Goal: Information Seeking & Learning: Check status

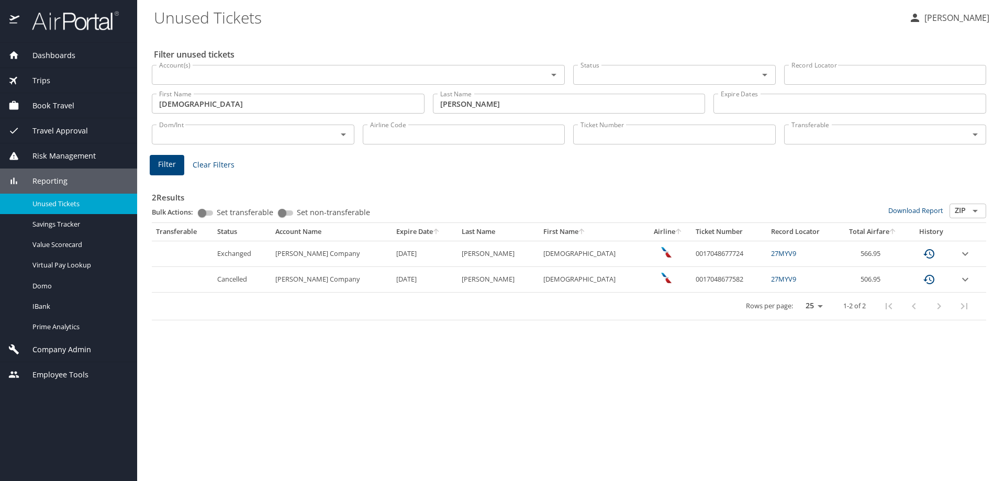
click at [605, 131] on input "Ticket Number" at bounding box center [674, 135] width 203 height 20
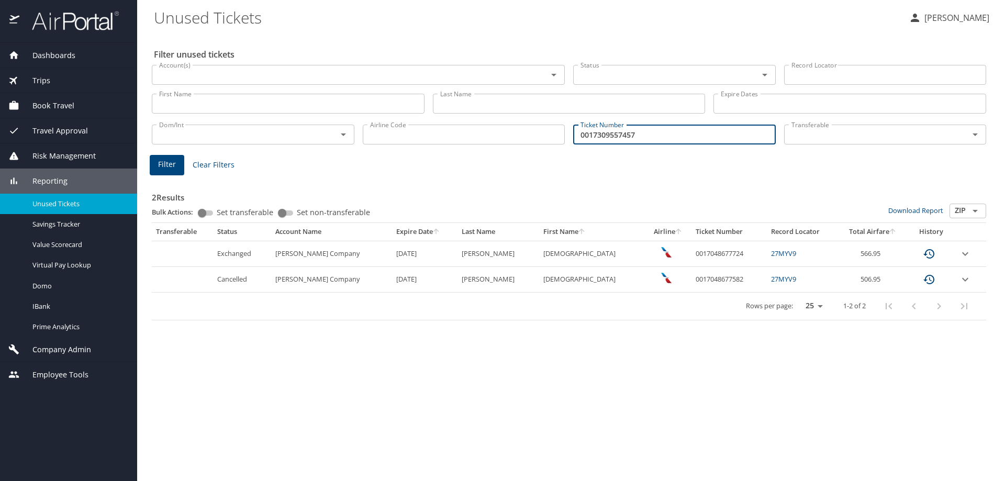
type input "0017309557457"
click at [157, 169] on button "Filter" at bounding box center [167, 165] width 35 height 20
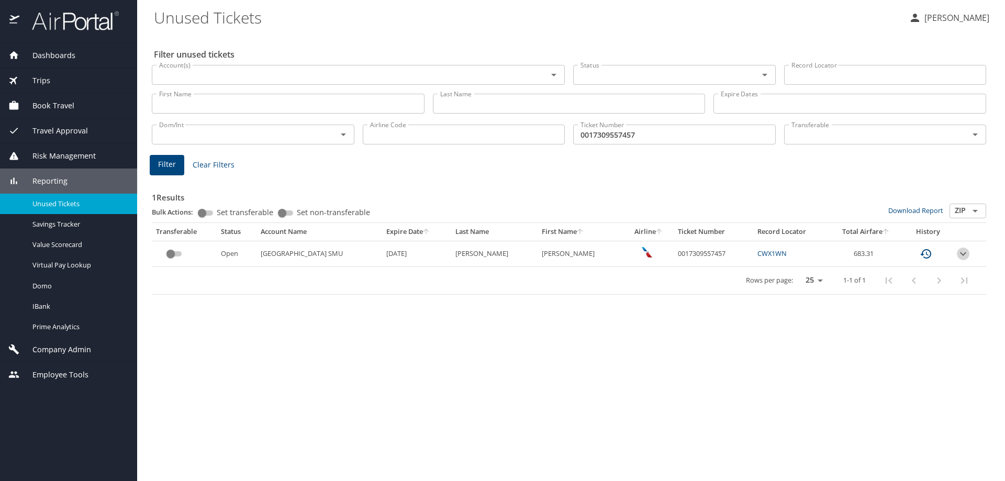
click at [961, 255] on icon "expand row" at bounding box center [963, 254] width 13 height 13
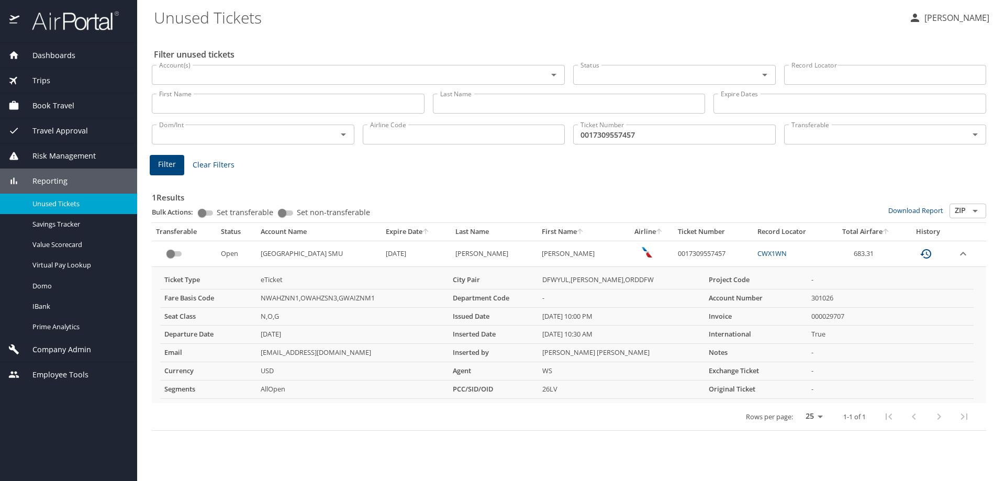
drag, startPoint x: 61, startPoint y: 347, endPoint x: 70, endPoint y: 332, distance: 16.9
click at [58, 346] on span "Company Admin" at bounding box center [55, 350] width 72 height 12
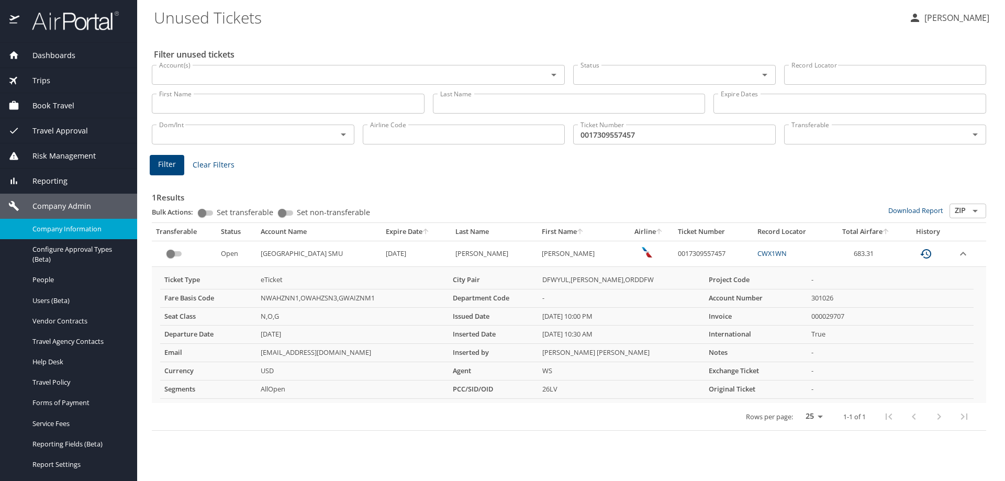
click at [88, 229] on span "Company Information" at bounding box center [78, 229] width 92 height 10
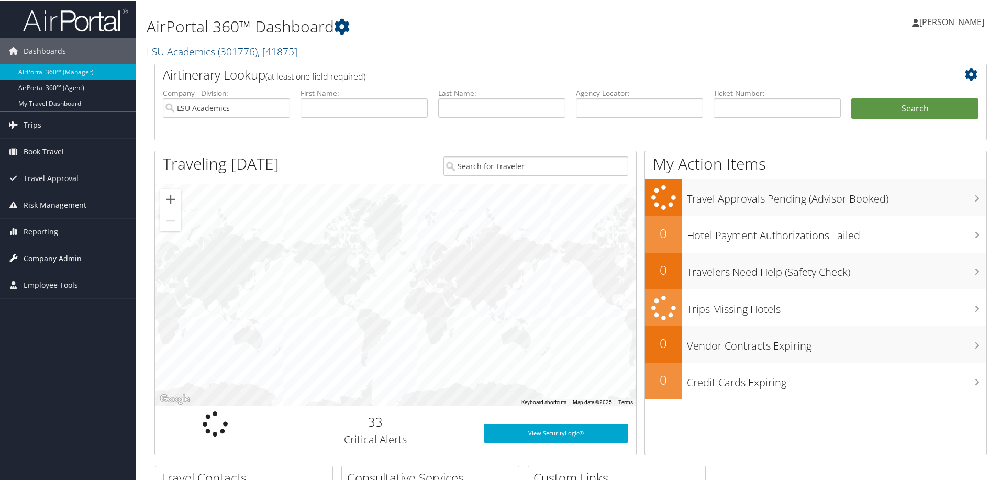
click at [52, 257] on span "Company Admin" at bounding box center [53, 258] width 58 height 26
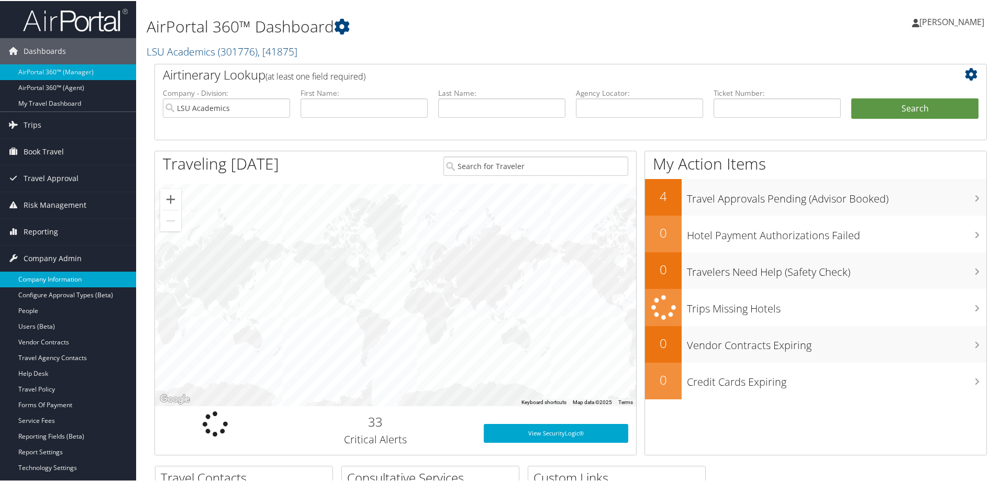
click at [43, 275] on link "Company Information" at bounding box center [68, 279] width 136 height 16
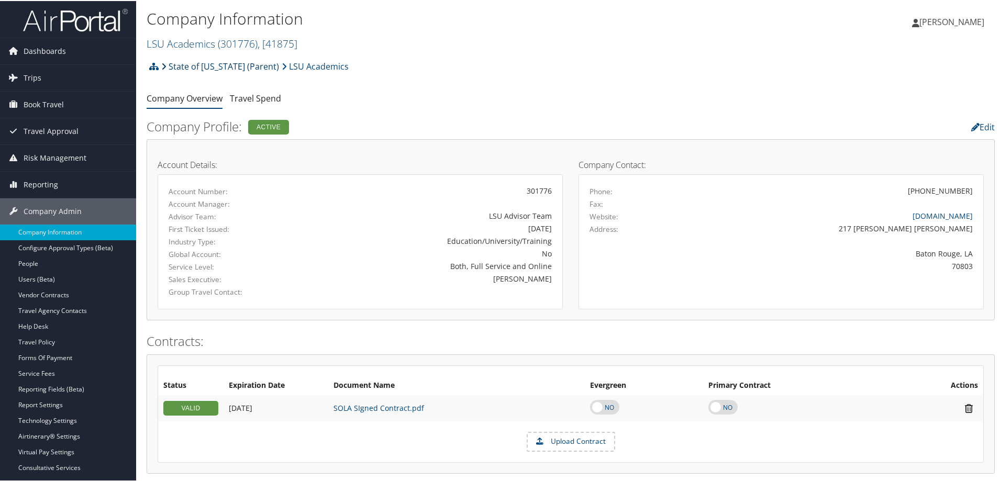
click at [253, 63] on link "State of [US_STATE] (Parent)" at bounding box center [220, 65] width 118 height 21
click at [289, 43] on span ", [ 41875 ]" at bounding box center [278, 43] width 40 height 14
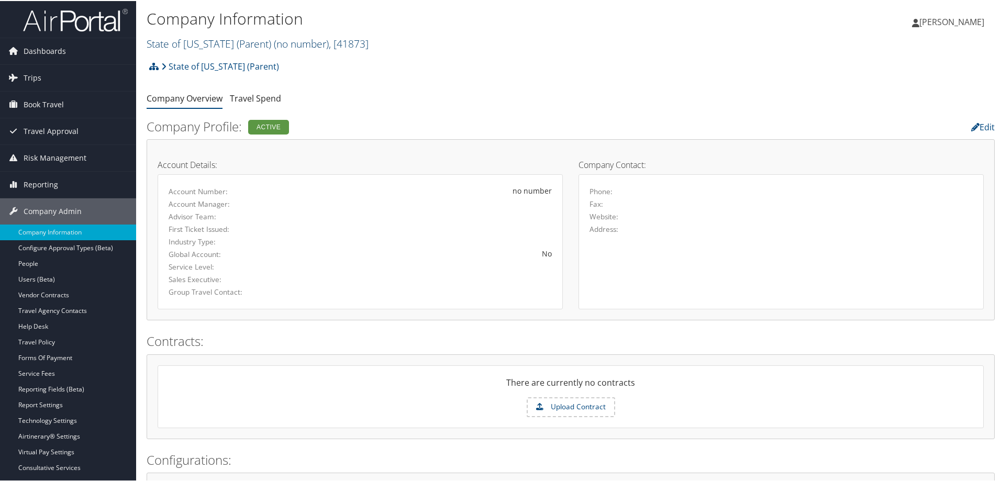
click at [198, 43] on link "State of Louisiana (Parent) ( no number ) , [ 41873 ]" at bounding box center [258, 43] width 222 height 14
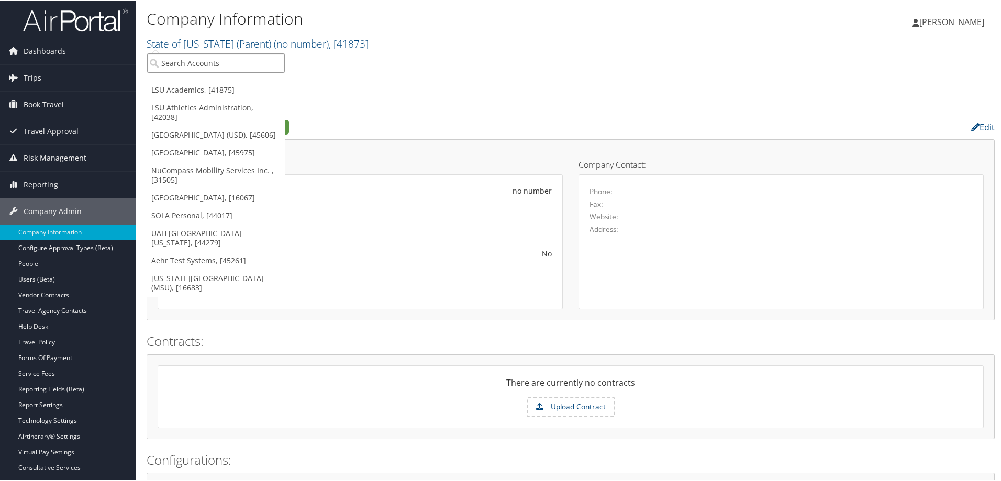
click at [198, 61] on input "search" at bounding box center [216, 61] width 138 height 19
type input "smu"
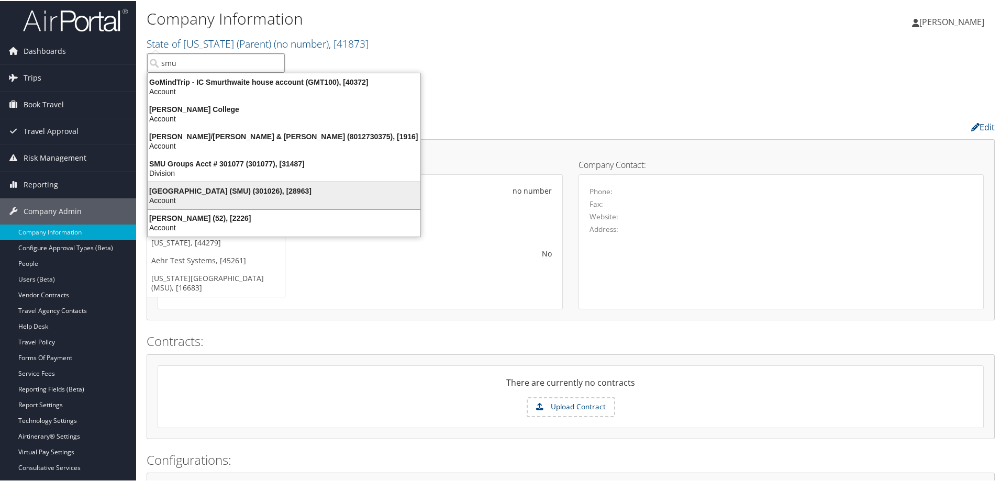
click at [215, 191] on div "Southern Methodist University (SMU) (301026), [28963]" at bounding box center [283, 189] width 285 height 9
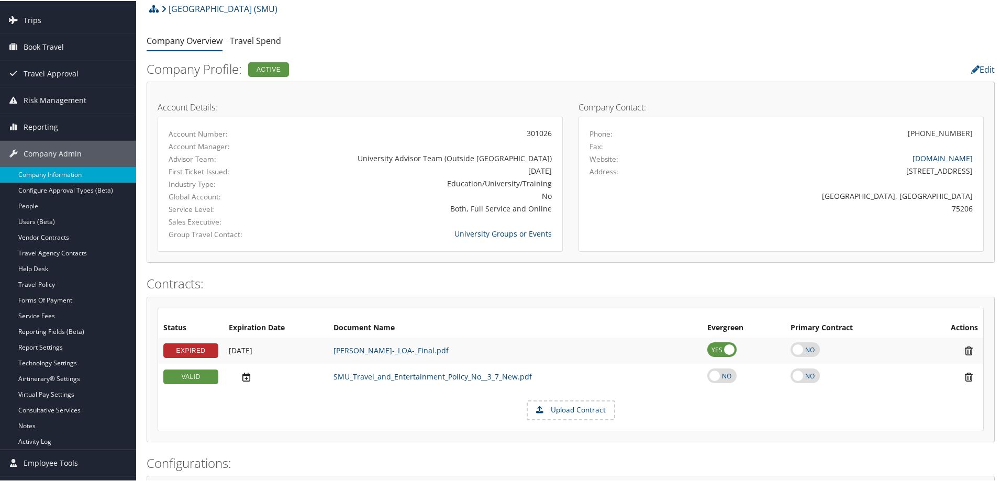
scroll to position [31, 0]
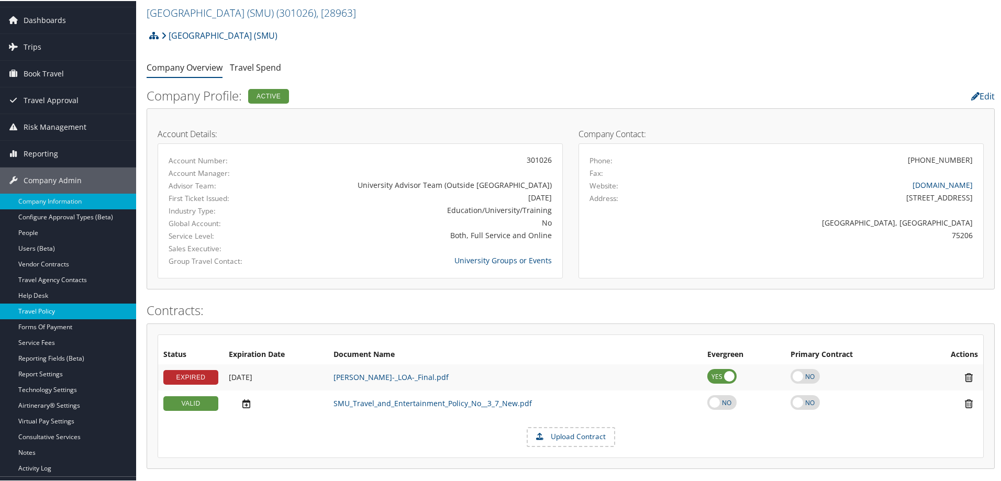
click at [32, 309] on link "Travel Policy" at bounding box center [68, 311] width 136 height 16
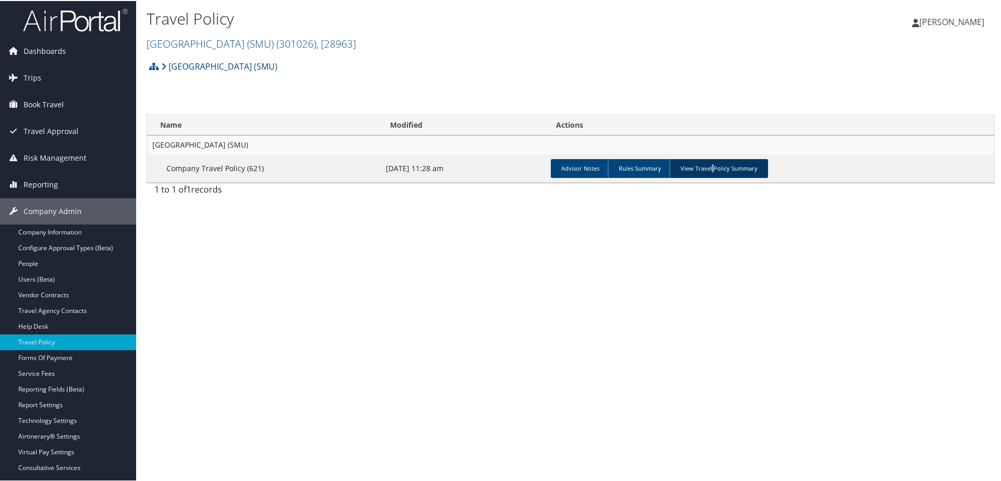
click at [708, 164] on link "View Travel Policy Summary" at bounding box center [719, 167] width 98 height 19
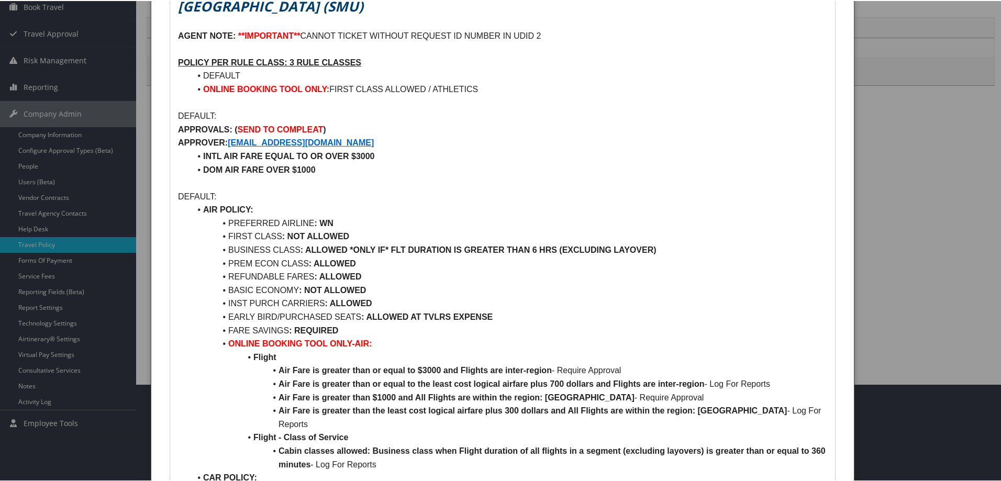
scroll to position [45, 0]
